Goal: Task Accomplishment & Management: Use online tool/utility

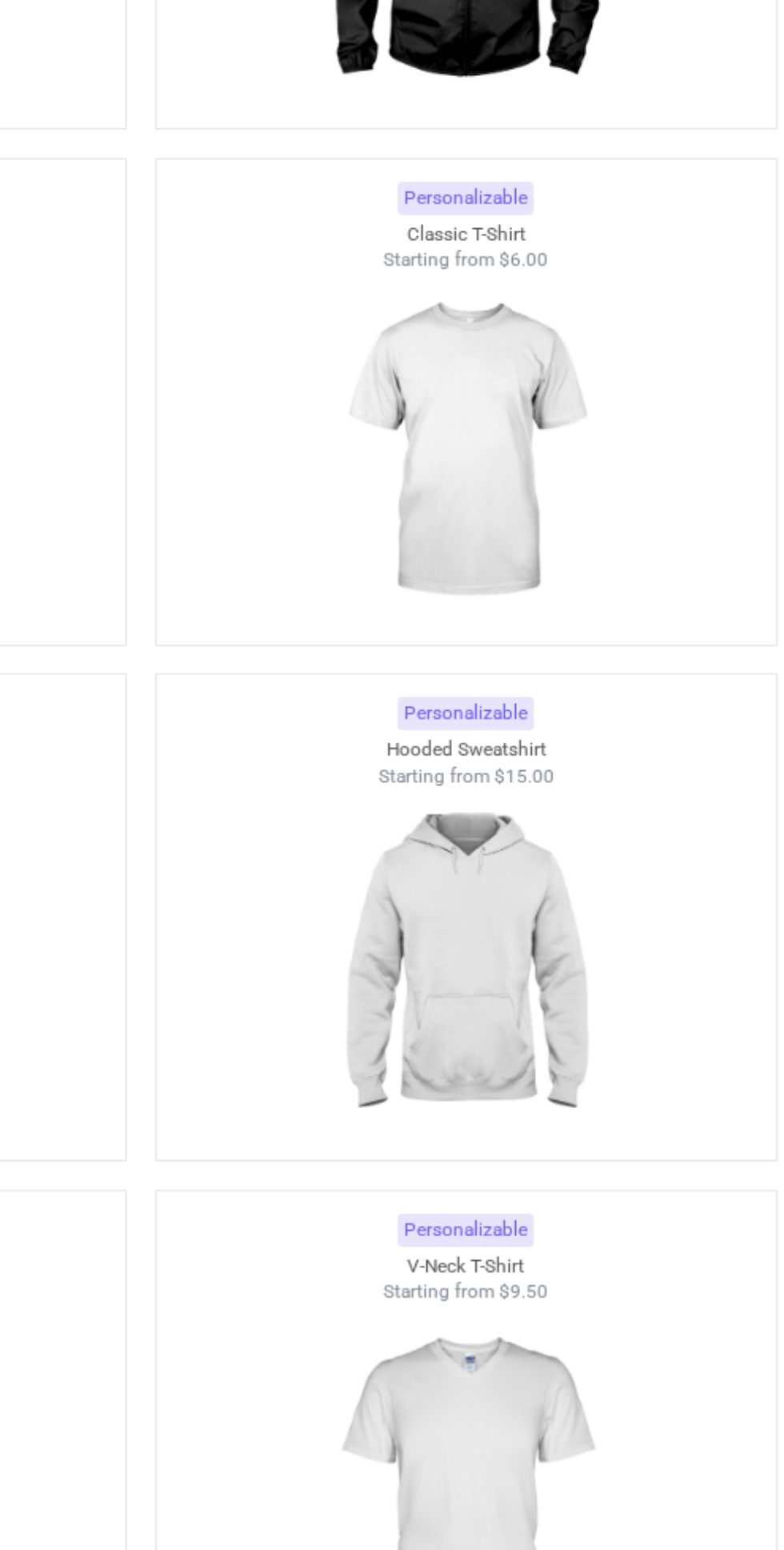
scroll to position [911, 0]
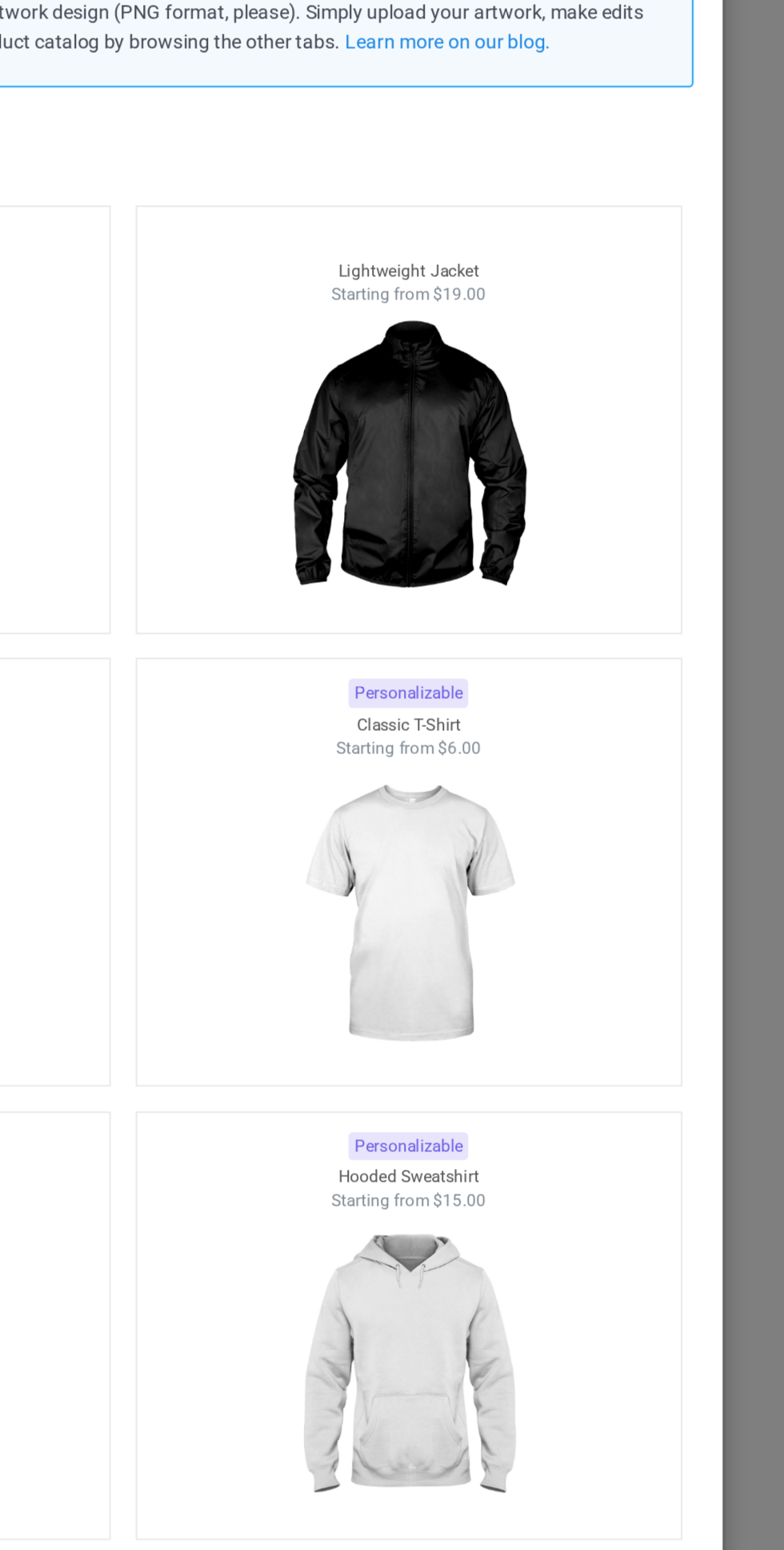
scroll to position [853, 0]
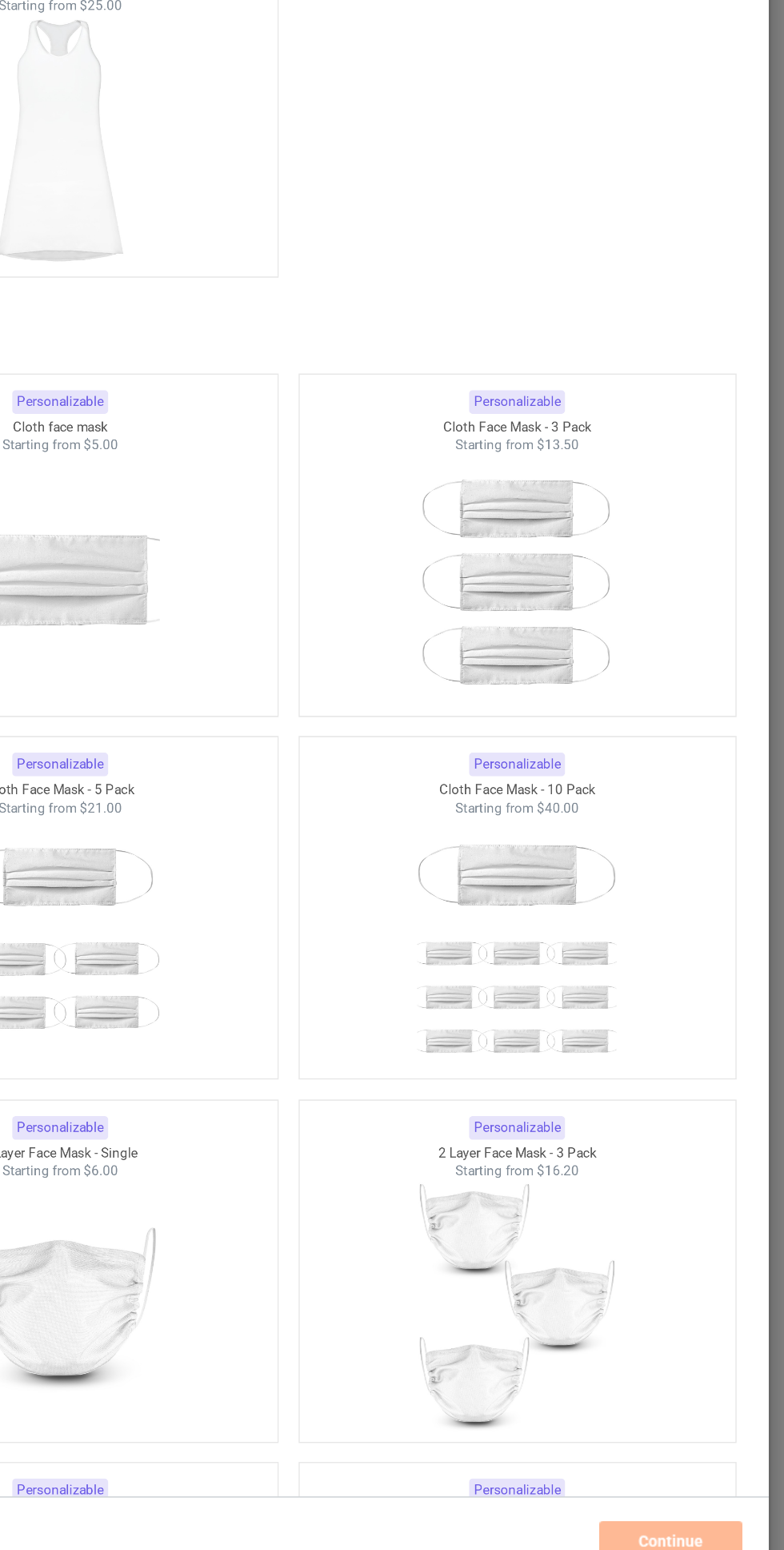
scroll to position [6184, 0]
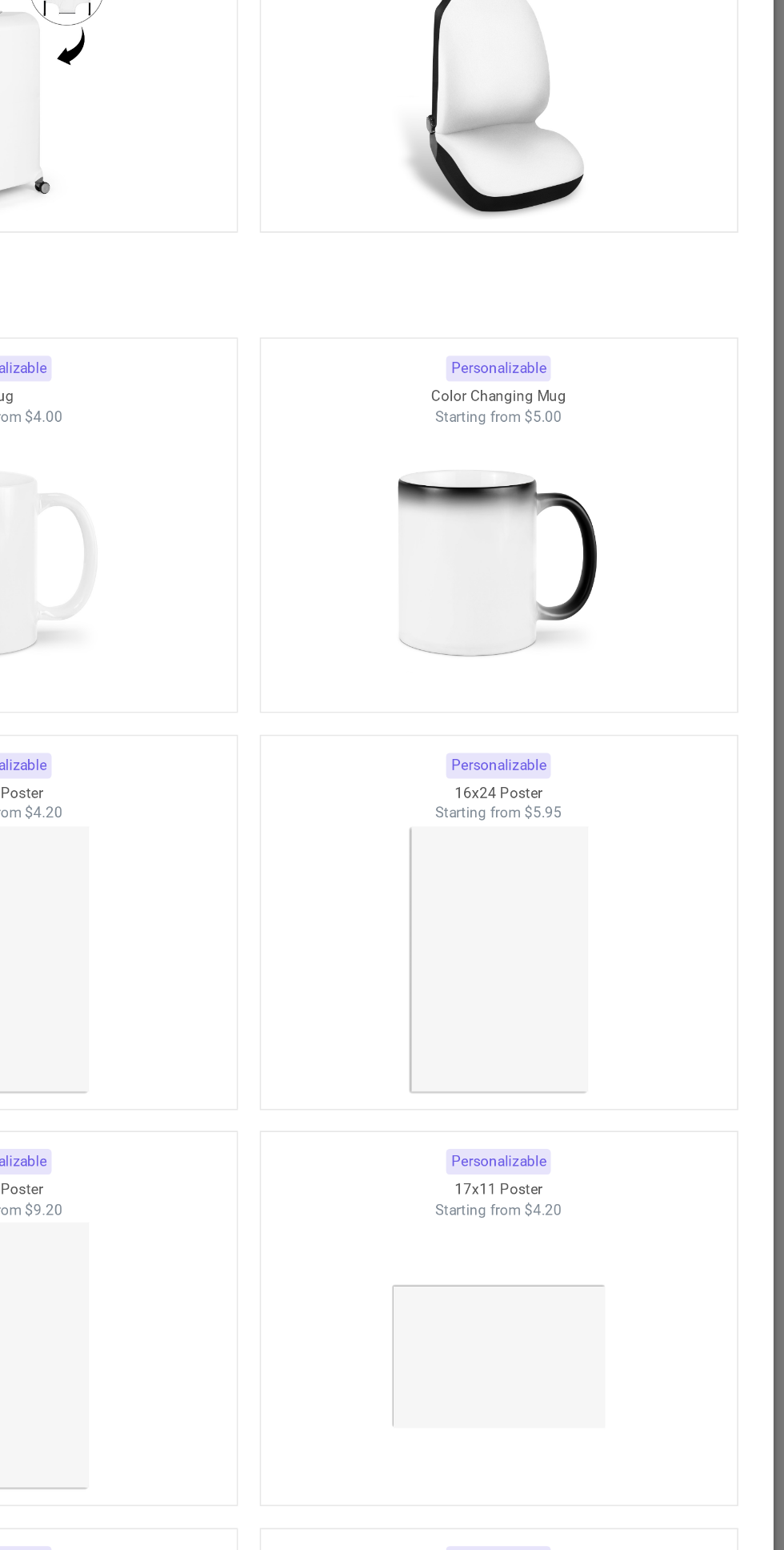
scroll to position [13571, 0]
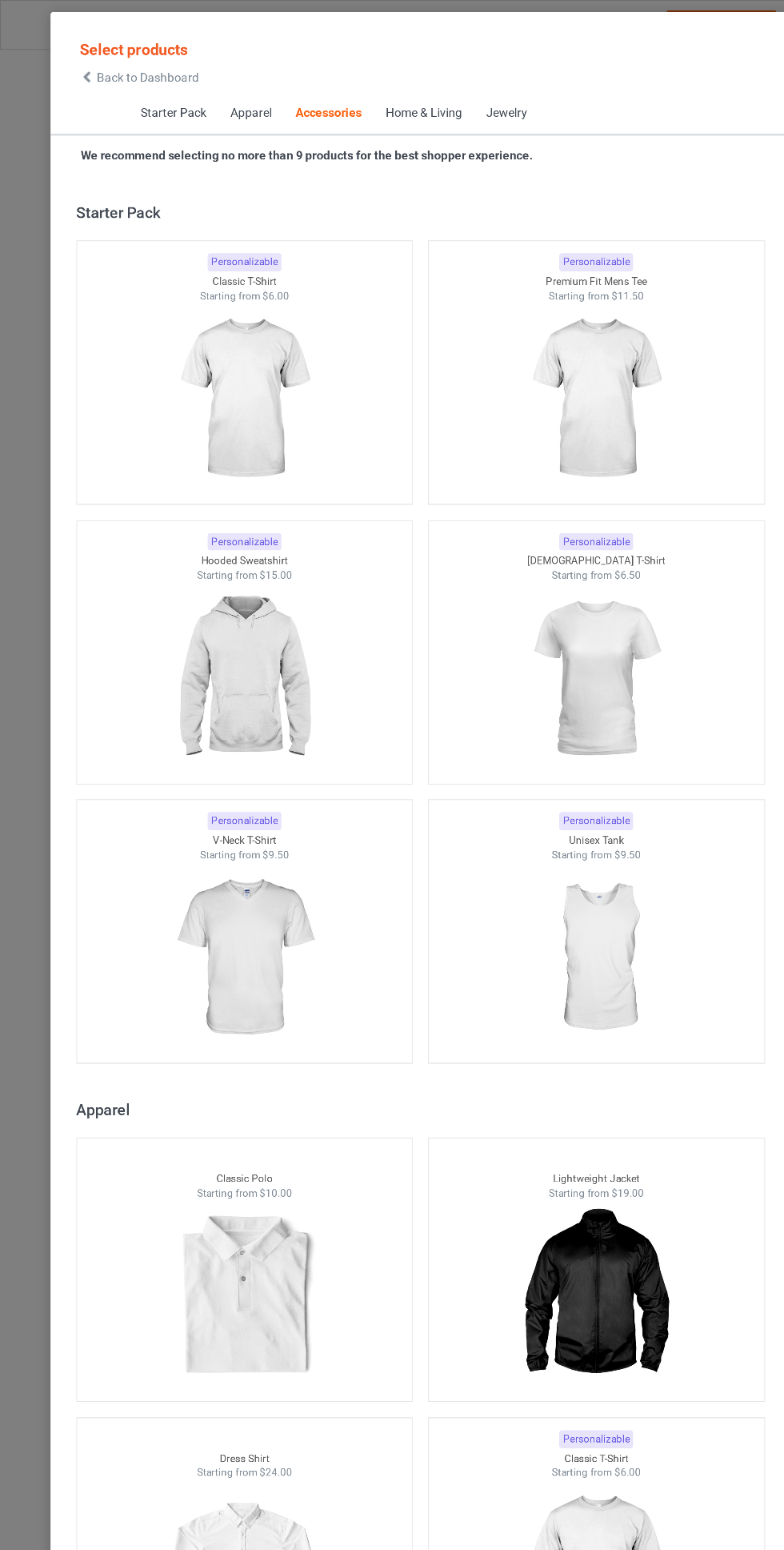
click at [81, 72] on icon at bounding box center [80, 71] width 13 height 12
